Goal: Task Accomplishment & Management: Use online tool/utility

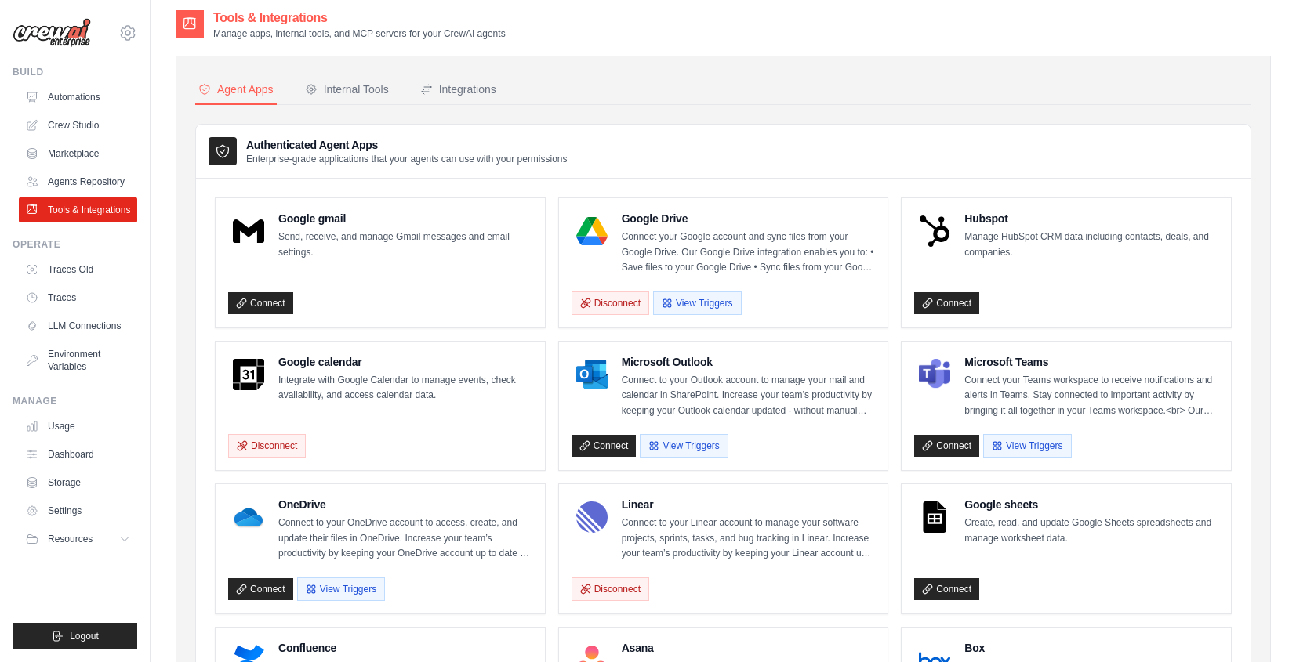
scroll to position [17, 0]
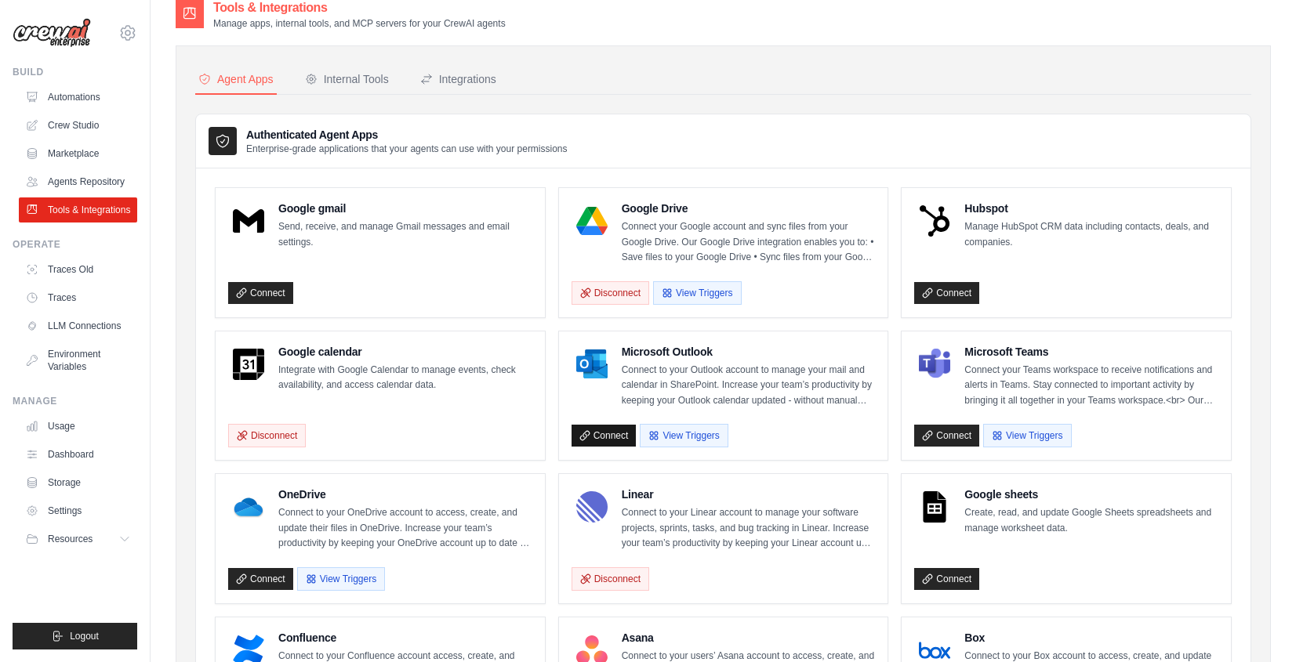
click at [617, 426] on link "Connect" at bounding box center [603, 436] width 65 height 22
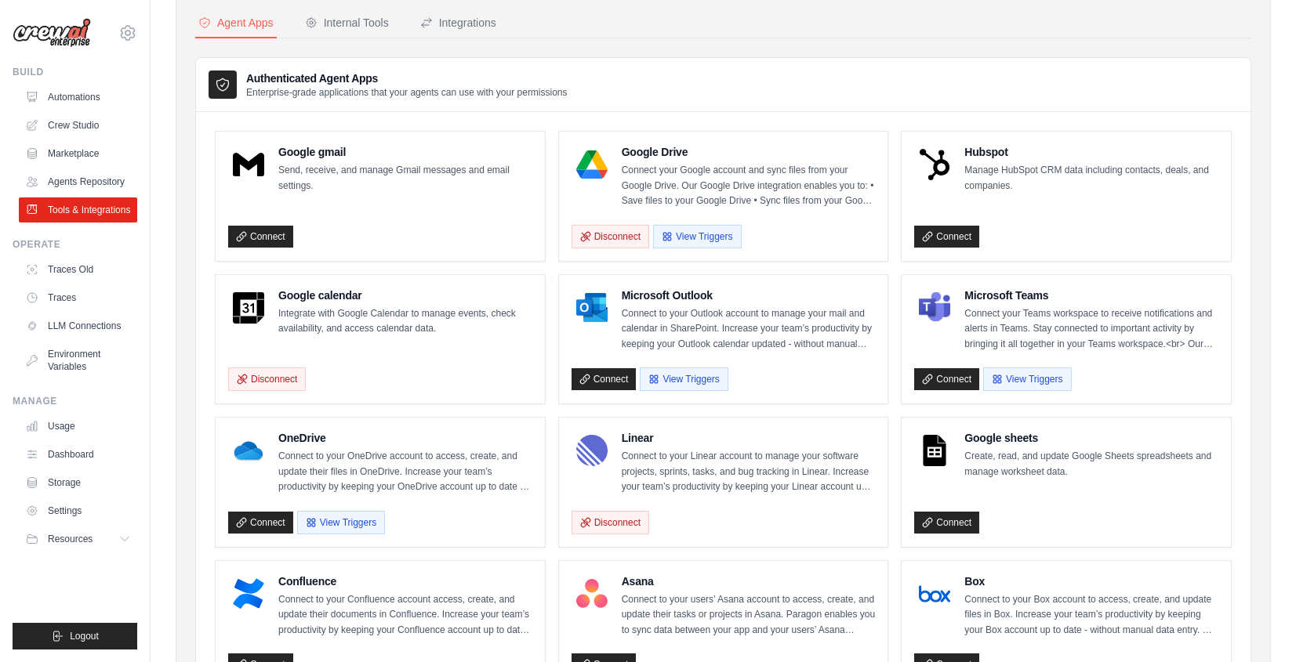
scroll to position [75, 0]
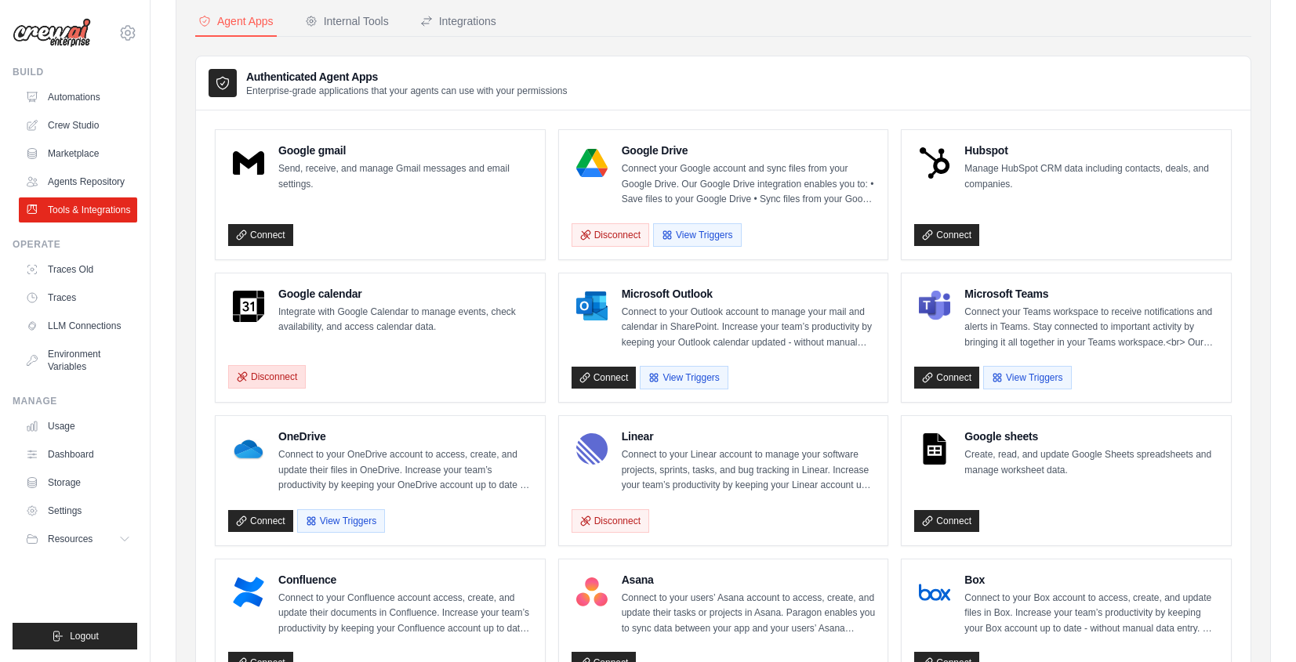
click at [263, 382] on button "Disconnect" at bounding box center [267, 377] width 78 height 24
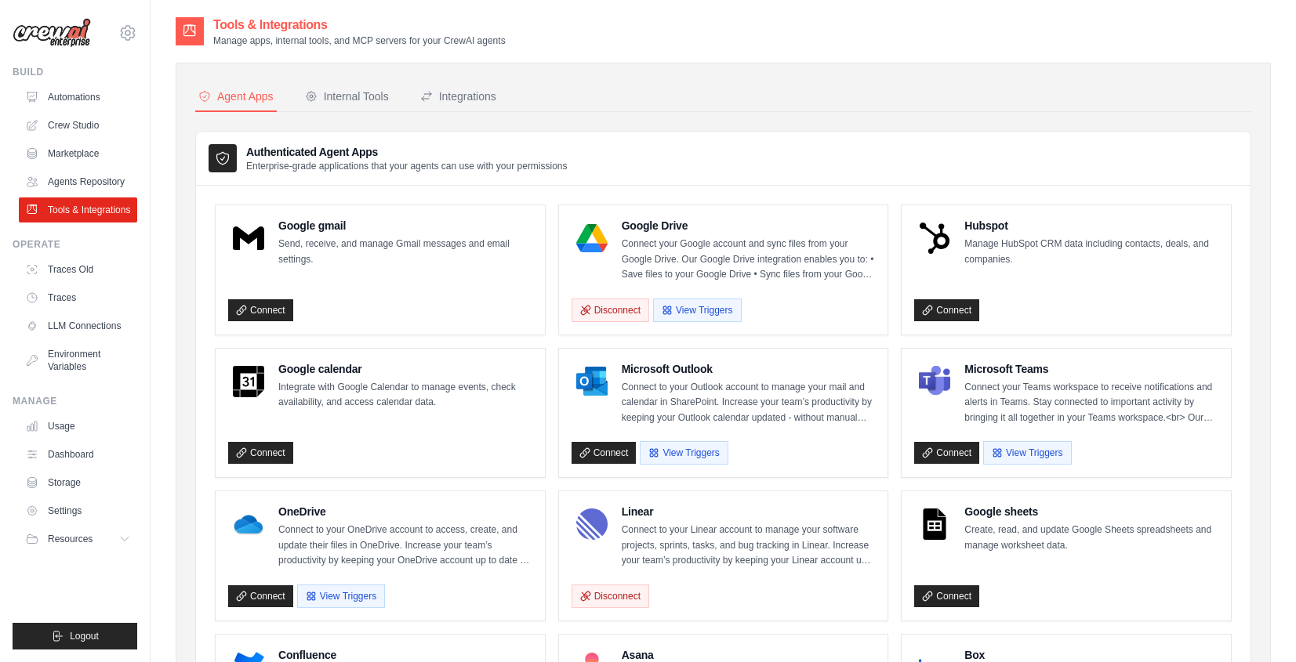
click at [273, 430] on div "Google calendar Integrate with Google Calendar to manage events, check availabi…" at bounding box center [380, 413] width 304 height 104
click at [274, 456] on link "Connect" at bounding box center [260, 453] width 65 height 22
click at [61, 94] on link "Automations" at bounding box center [79, 97] width 118 height 25
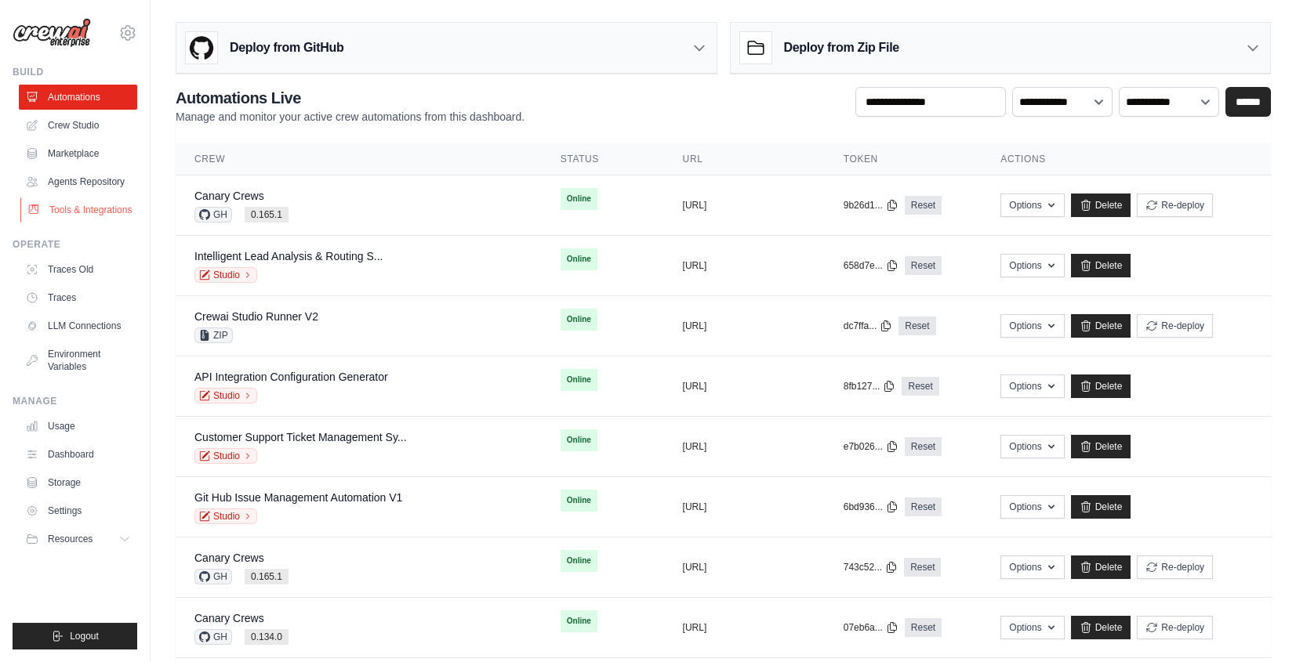
click at [79, 209] on link "Tools & Integrations" at bounding box center [79, 210] width 118 height 25
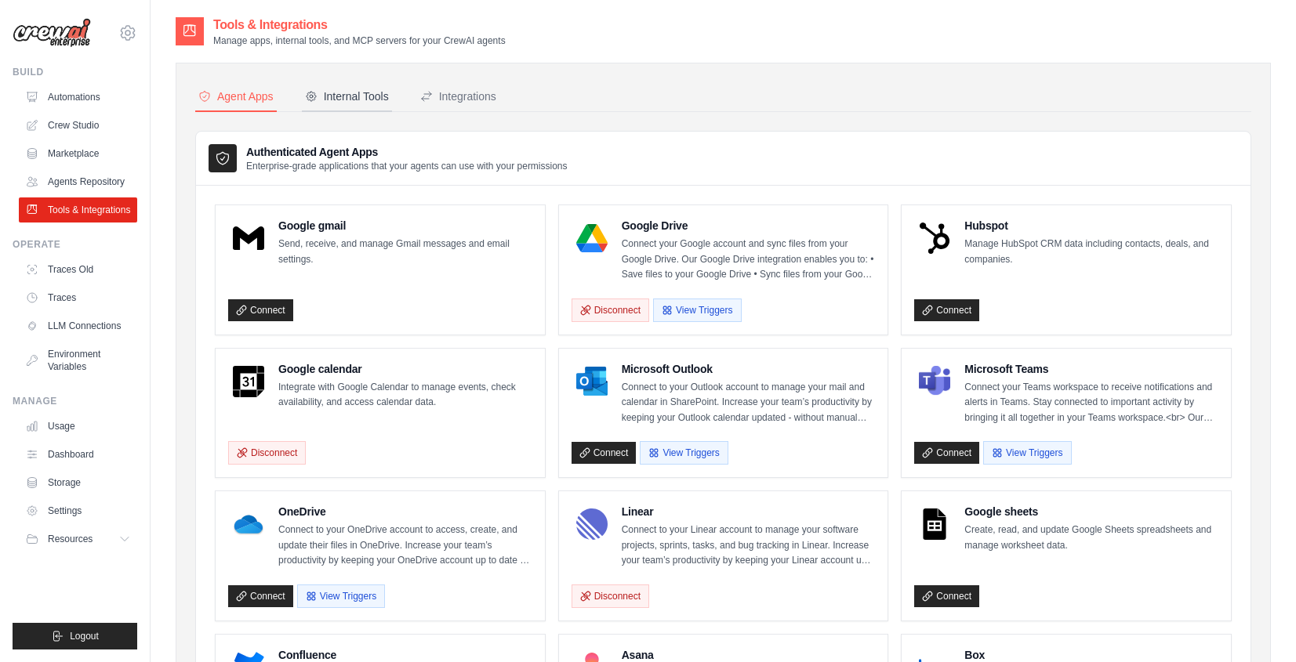
click at [354, 93] on div "Internal Tools" at bounding box center [347, 97] width 84 height 16
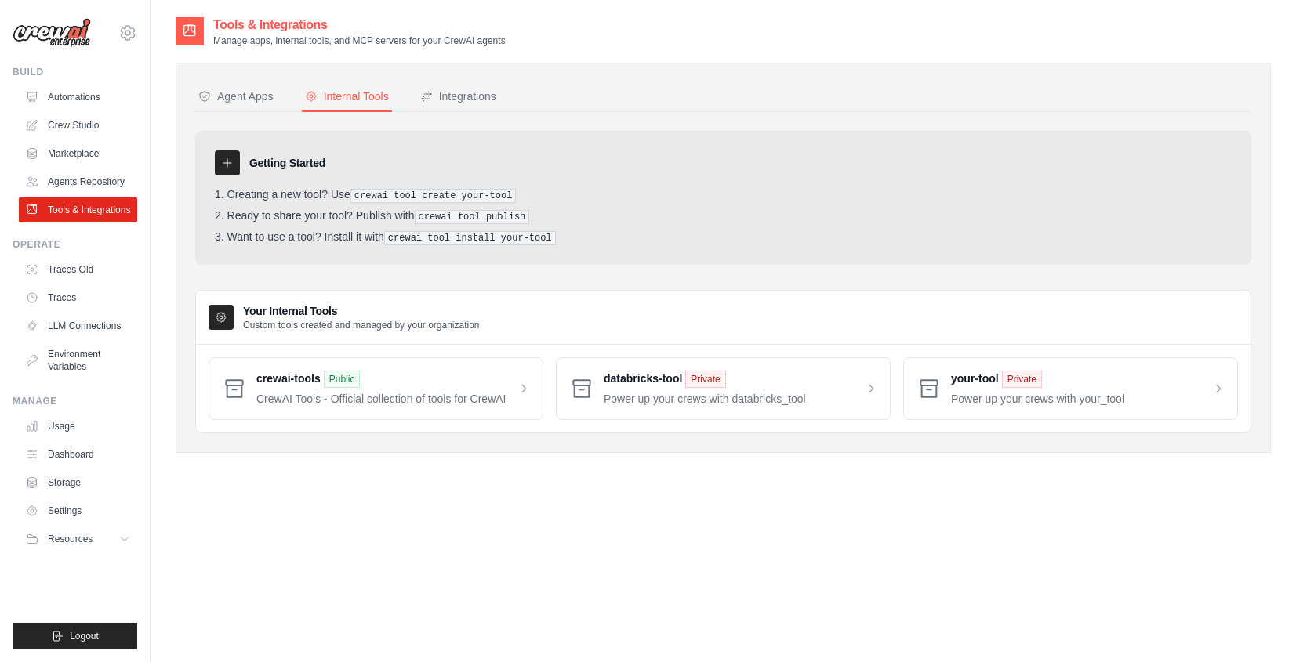
click at [358, 92] on div "Internal Tools" at bounding box center [347, 97] width 84 height 16
click at [480, 96] on div "Integrations" at bounding box center [458, 97] width 76 height 16
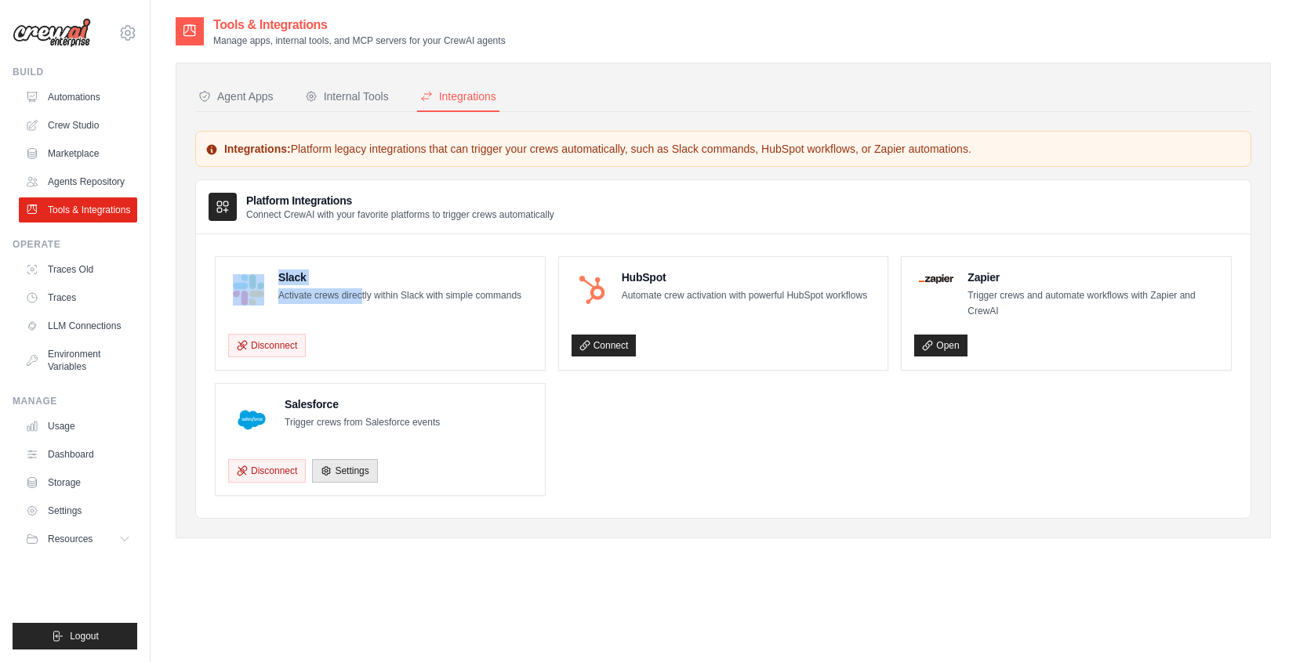
drag, startPoint x: 274, startPoint y: 268, endPoint x: 361, endPoint y: 295, distance: 91.8
click at [361, 295] on div "Slack Activate crews directly within Slack with simple commands Disconnect" at bounding box center [380, 313] width 329 height 113
click at [361, 295] on p "Activate crews directly within Slack with simple commands" at bounding box center [399, 296] width 243 height 16
drag, startPoint x: 968, startPoint y: 270, endPoint x: 1011, endPoint y: 285, distance: 45.9
click at [1011, 285] on div "Zapier Trigger crews and automate workflows with Zapier and CrewAI" at bounding box center [1092, 294] width 251 height 49
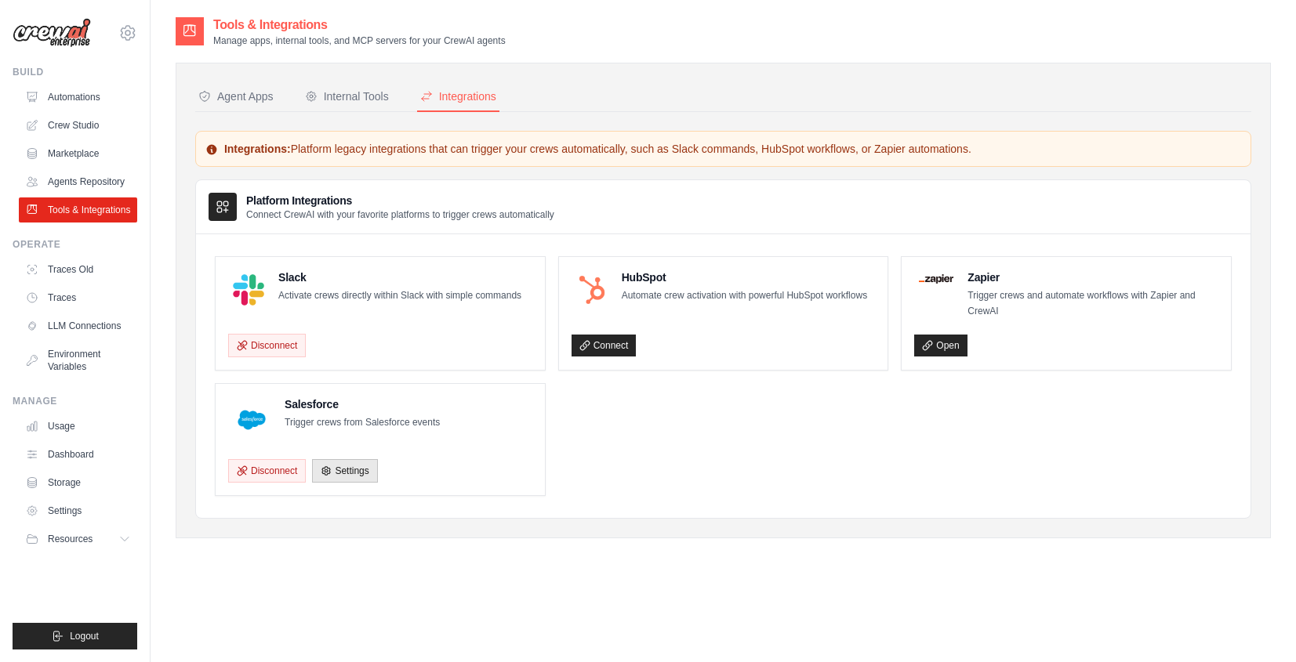
click at [490, 150] on p "Integrations: Platform legacy integrations that can trigger your crews automati…" at bounding box center [723, 149] width 1036 height 16
click at [365, 143] on p "Integrations: Platform legacy integrations that can trigger your crews automati…" at bounding box center [723, 149] width 1036 height 16
click at [99, 292] on link "Traces" at bounding box center [79, 297] width 118 height 25
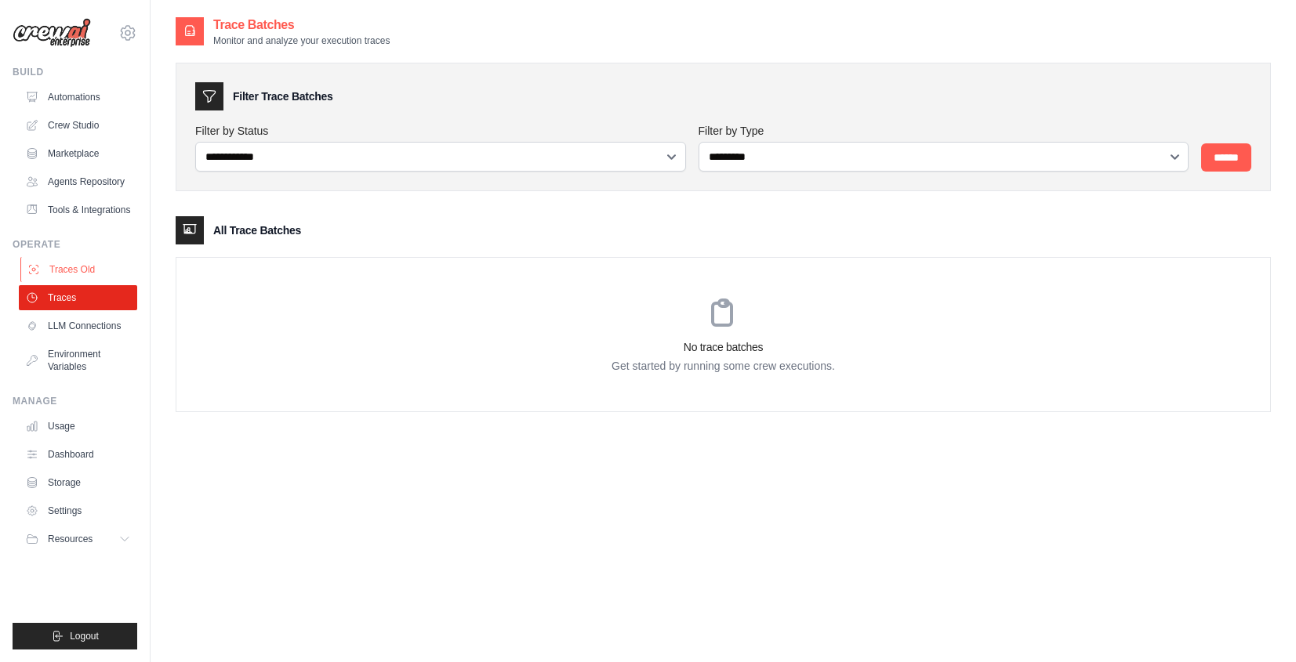
click at [89, 263] on link "Traces Old" at bounding box center [79, 269] width 118 height 25
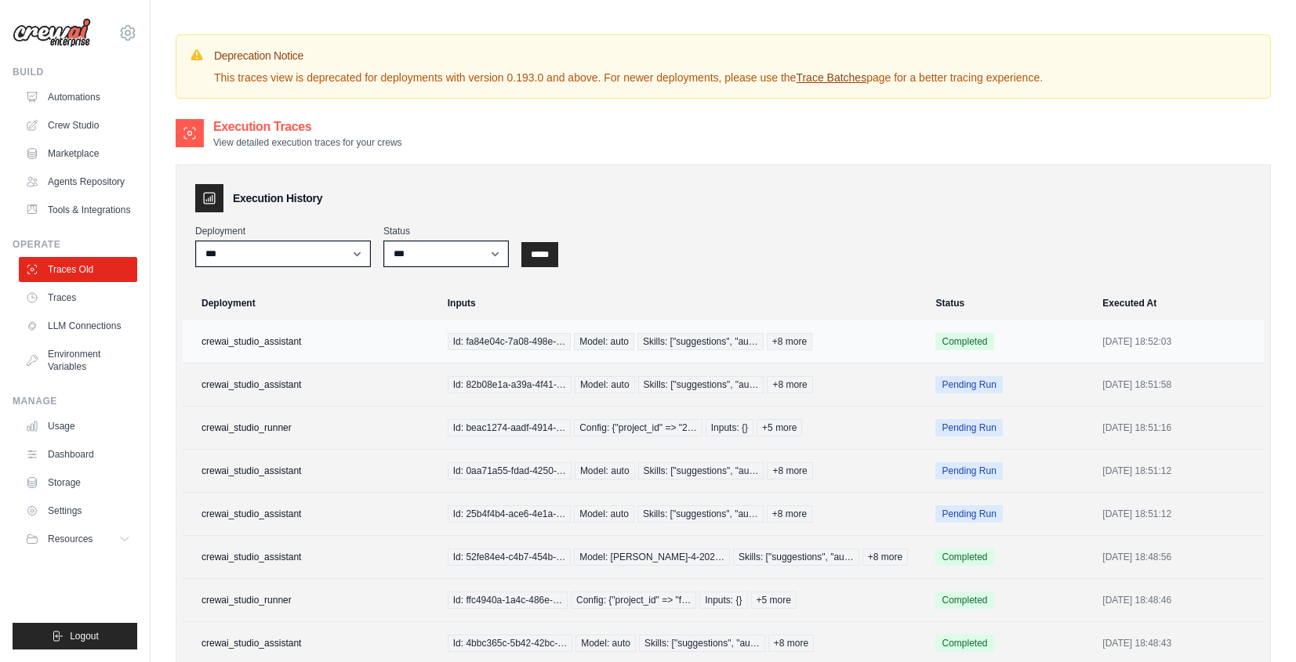
click at [394, 333] on td "crewai_studio_assistant" at bounding box center [311, 342] width 256 height 43
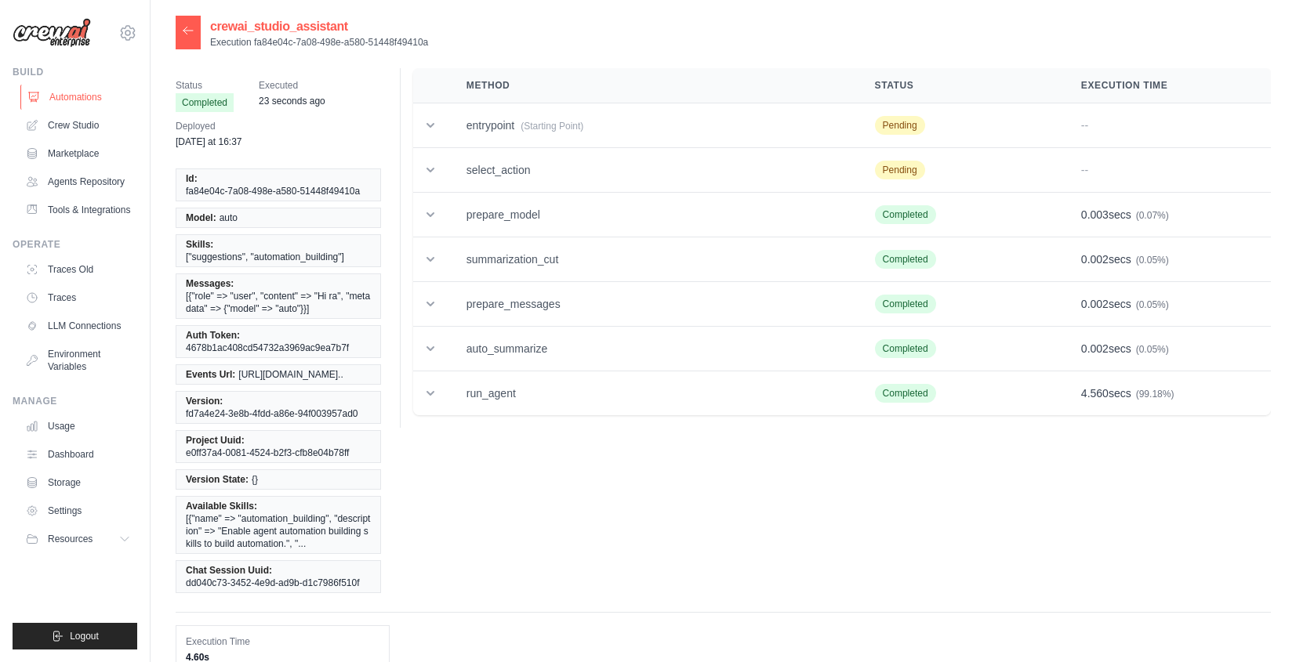
click at [76, 104] on link "Automations" at bounding box center [79, 97] width 118 height 25
